Goal: Task Accomplishment & Management: Complete application form

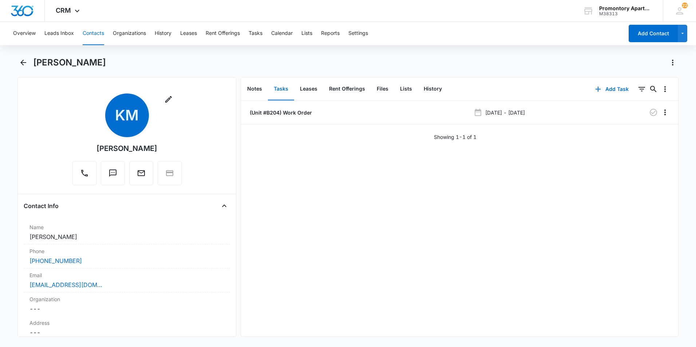
click at [97, 31] on button "Contacts" at bounding box center [93, 33] width 21 height 23
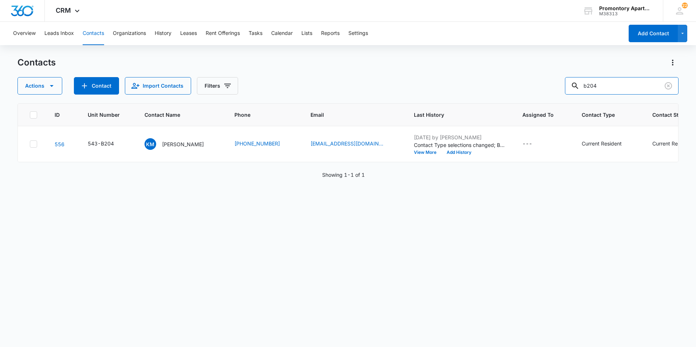
drag, startPoint x: 630, startPoint y: 82, endPoint x: 534, endPoint y: 93, distance: 96.6
click at [534, 93] on div "Actions Contact Import Contacts Filters b204" at bounding box center [347, 85] width 661 height 17
type input "v107"
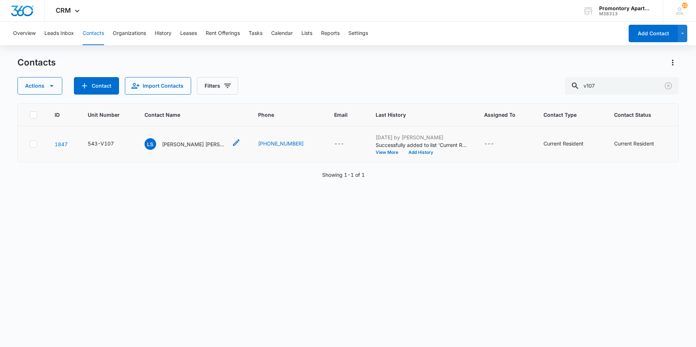
click at [184, 144] on p "[PERSON_NAME] [PERSON_NAME]" at bounding box center [194, 144] width 65 height 8
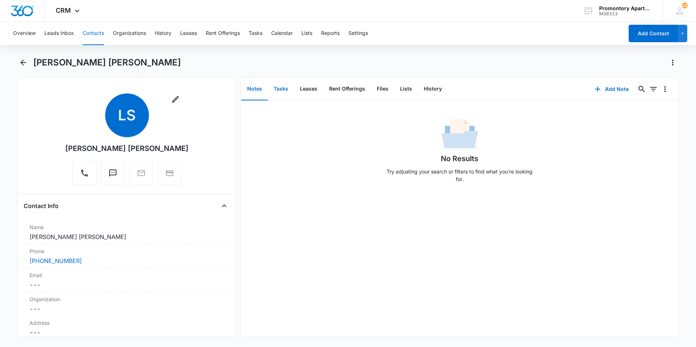
click at [273, 91] on button "Tasks" at bounding box center [281, 89] width 26 height 23
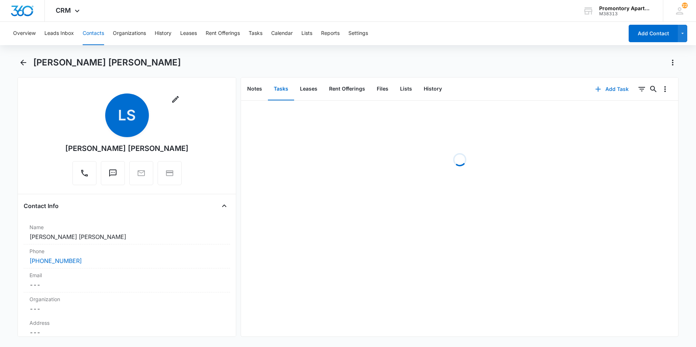
click at [596, 87] on icon "button" at bounding box center [597, 89] width 9 height 9
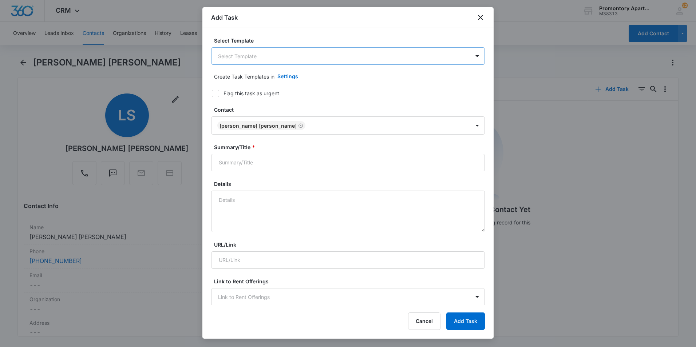
click at [327, 50] on body "CRM Apps Reputation Websites Forms CRM Email Social Content Ads Intelligence Fi…" at bounding box center [348, 173] width 696 height 347
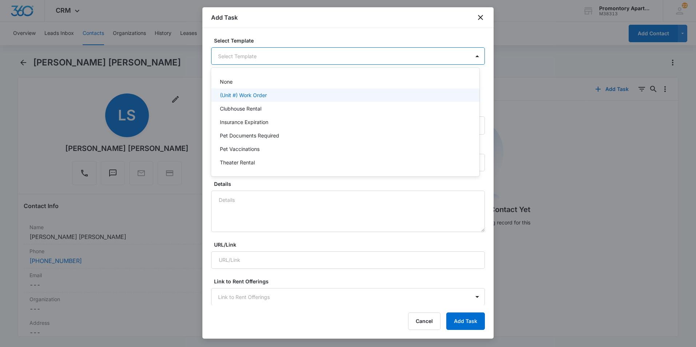
click at [265, 98] on p "(Unit #) Work Order" at bounding box center [243, 95] width 47 height 8
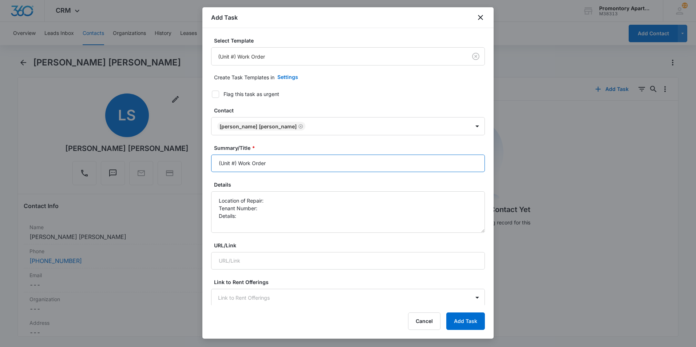
click at [234, 166] on input "(Unit #) Work Order" at bounding box center [348, 163] width 274 height 17
type input "(Unit #V107) Work Order"
click at [446, 313] on button "Add Task" at bounding box center [465, 321] width 39 height 17
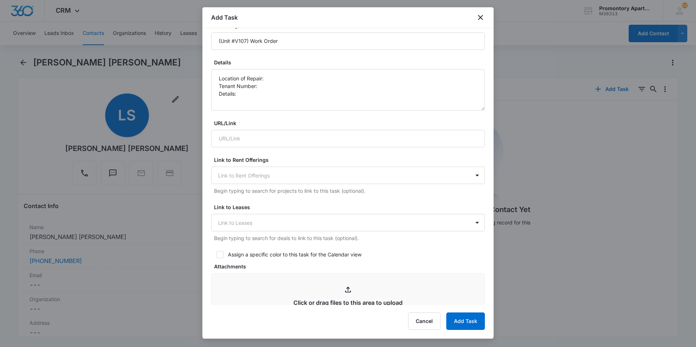
scroll to position [109, 0]
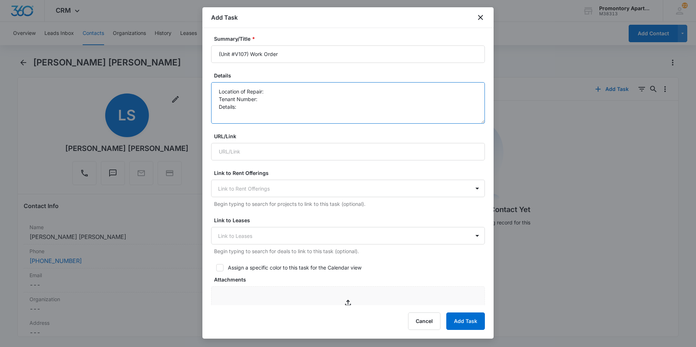
click at [290, 93] on textarea "Location of Repair: Tenant Number: Details:" at bounding box center [348, 102] width 274 height 41
click at [287, 102] on textarea "Location of Repair: Washer Tenant Number: Details:" at bounding box center [348, 102] width 274 height 41
click at [287, 106] on textarea "Location of Repair: Washer Tenant Number:[PHONE_NUMBER] Details:" at bounding box center [348, 102] width 274 height 41
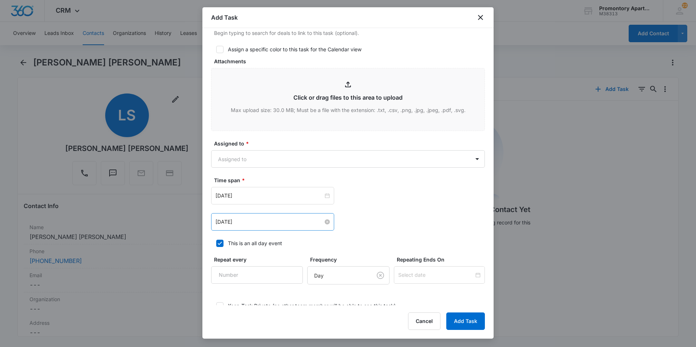
scroll to position [377, 0]
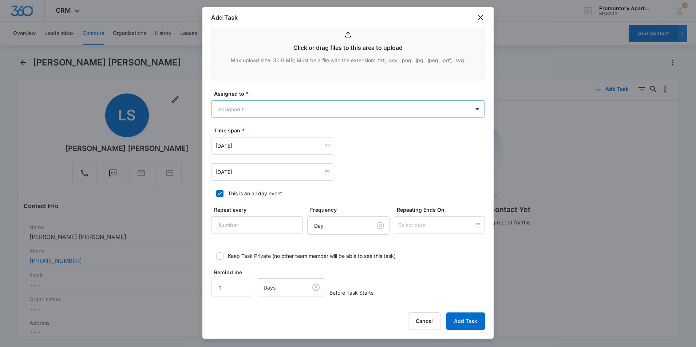
type textarea "Location of Repair: Washer Tenant Number:[PHONE_NUMBER] Details: Agitator is no…"
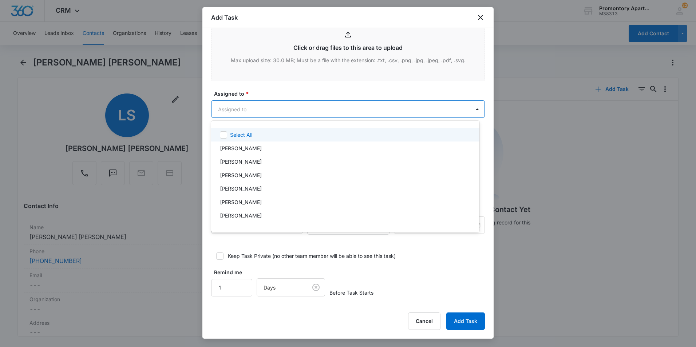
click at [290, 112] on body "CRM Apps Reputation Websites Forms CRM Email Social Content Ads Intelligence Fi…" at bounding box center [348, 173] width 696 height 347
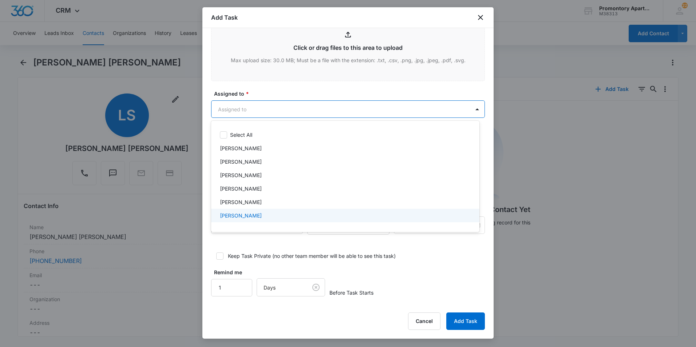
click at [278, 216] on div "[PERSON_NAME]" at bounding box center [344, 216] width 249 height 8
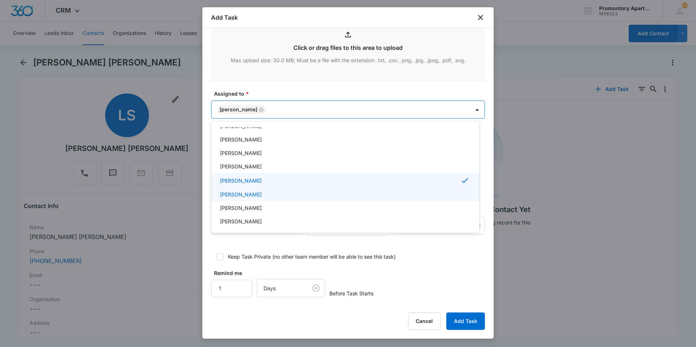
click at [274, 196] on div "[PERSON_NAME]" at bounding box center [344, 195] width 249 height 8
click at [289, 85] on div at bounding box center [348, 173] width 696 height 347
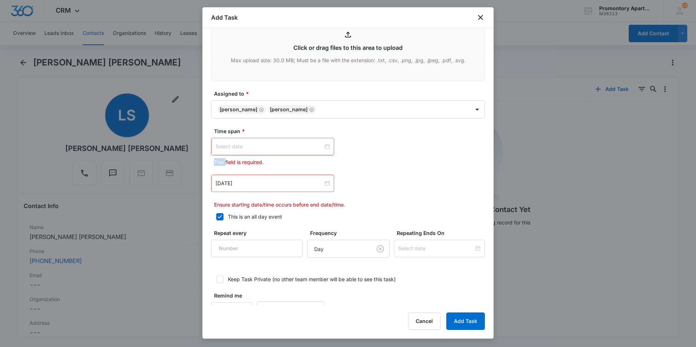
click at [323, 147] on div at bounding box center [272, 147] width 114 height 8
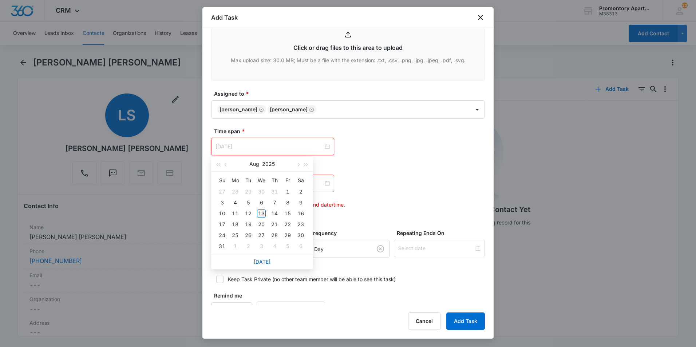
type input "[DATE]"
click at [260, 215] on div "13" at bounding box center [261, 213] width 9 height 9
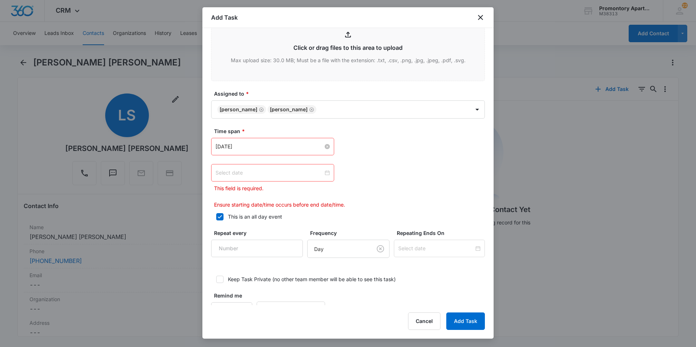
click at [326, 170] on div at bounding box center [272, 173] width 114 height 8
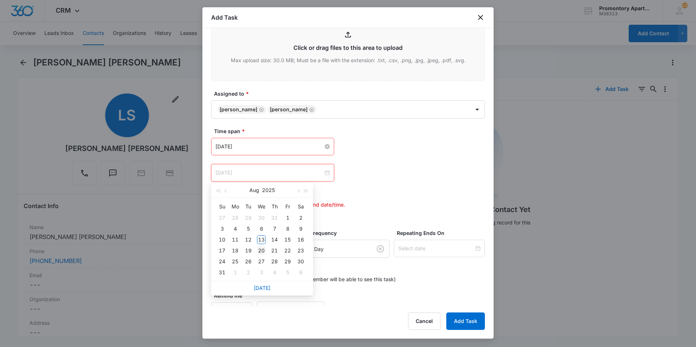
type input "[DATE]"
click at [262, 248] on div "20" at bounding box center [261, 250] width 9 height 9
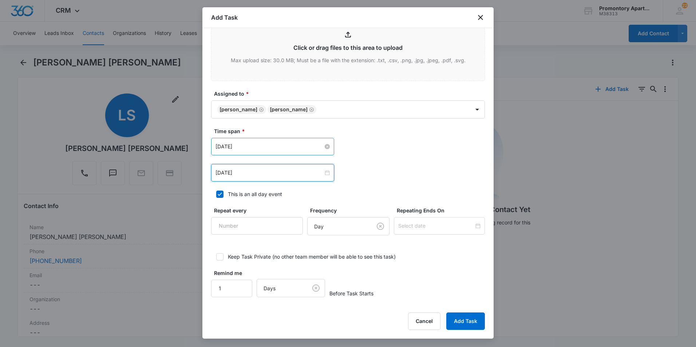
click at [365, 152] on div "[DATE] [DATE] Su Mo Tu We Th Fr Sa 27 28 29 30 31 1 2 3 4 5 6 7 8 9 10 11 12 13…" at bounding box center [348, 146] width 274 height 17
click at [457, 320] on button "Add Task" at bounding box center [465, 321] width 39 height 17
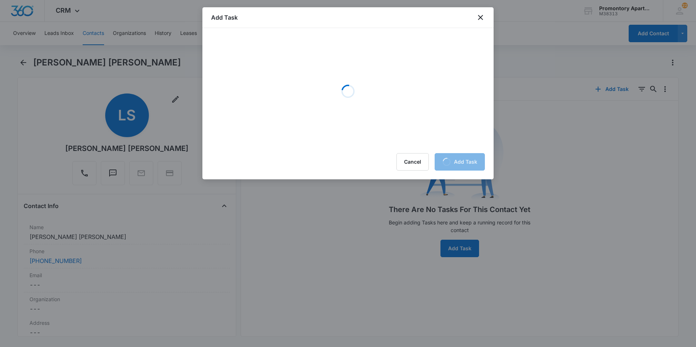
scroll to position [0, 0]
